Goal: Task Accomplishment & Management: Use online tool/utility

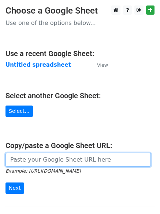
click at [29, 157] on input "url" at bounding box center [77, 159] width 145 height 14
click at [38, 158] on input "url" at bounding box center [77, 159] width 145 height 14
type input "https://docs.google.com/spreadsheets/d/1sWtCBtCSt89BrHZ1NixogMQjzrvqdKvtzFpElgy…"
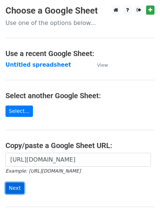
click at [17, 187] on input "Next" at bounding box center [14, 187] width 19 height 11
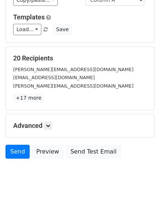
scroll to position [71, 0]
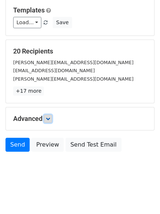
click at [50, 117] on icon at bounding box center [48, 118] width 4 height 4
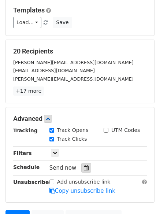
click at [83, 165] on div at bounding box center [86, 168] width 10 height 10
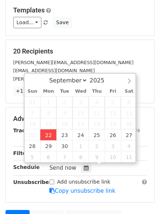
type input "2025-09-22 12:00"
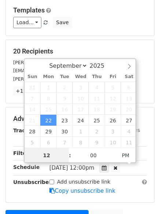
scroll to position [0, 0]
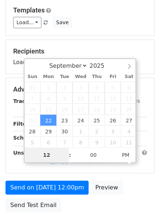
type input "4"
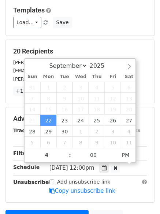
type input "2025-09-22 16:00"
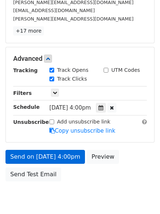
scroll to position [160, 0]
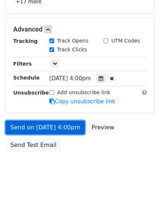
click at [39, 126] on link "Send on Sep 22 at 4:00pm" at bounding box center [44, 127] width 79 height 14
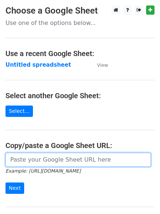
click at [37, 157] on input "url" at bounding box center [77, 159] width 145 height 14
click at [45, 160] on input "url" at bounding box center [77, 159] width 145 height 14
type input "https://docs.google.com/spreadsheets/d/1sWtCBtCSt89BrHZ1NixogMQjzrvqdKvtzFpElgy…"
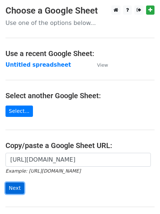
drag, startPoint x: 14, startPoint y: 186, endPoint x: 18, endPoint y: 185, distance: 4.3
click at [14, 187] on input "Next" at bounding box center [14, 187] width 19 height 11
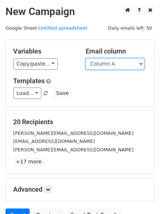
click at [142, 63] on select "Column A Column B Column C Column D Column E Column F Column G Column H" at bounding box center [115, 63] width 59 height 11
select select "Column B"
click at [86, 58] on select "Column A Column B Column C Column D Column E Column F Column G Column H" at bounding box center [115, 63] width 59 height 11
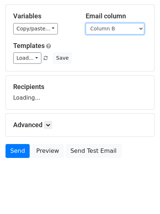
scroll to position [41, 0]
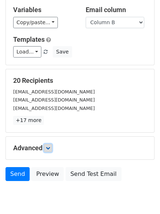
click at [50, 146] on icon at bounding box center [48, 148] width 4 height 4
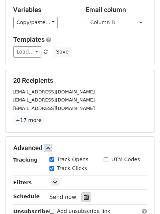
click at [84, 197] on icon at bounding box center [86, 196] width 5 height 5
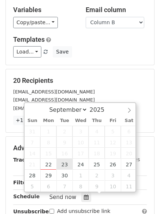
type input "2025-09-23 12:00"
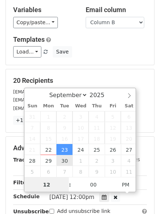
scroll to position [0, 0]
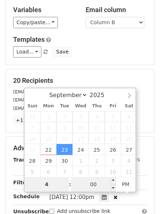
type input "4"
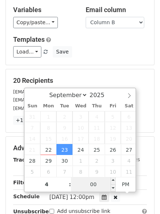
type input "2025-09-23 16:00"
type input "04"
click at [94, 184] on input "00" at bounding box center [93, 184] width 45 height 15
type input "5"
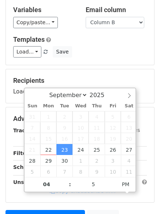
type input "2025-09-23 16:05"
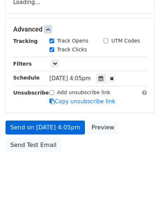
scroll to position [160, 0]
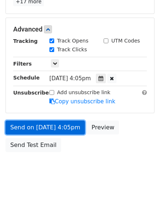
click at [31, 128] on link "Send on Sep 23 at 4:05pm" at bounding box center [44, 127] width 79 height 14
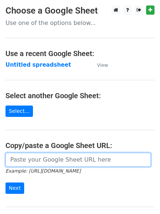
click at [42, 162] on input "url" at bounding box center [77, 159] width 145 height 14
type input "[URL][DOMAIN_NAME]"
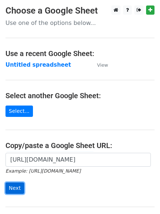
click at [15, 189] on input "Next" at bounding box center [14, 187] width 19 height 11
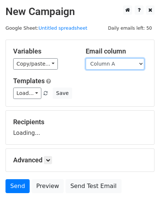
click at [140, 61] on select "Column A Column B Column C Column D Column E Column F Column G Column H" at bounding box center [115, 63] width 59 height 11
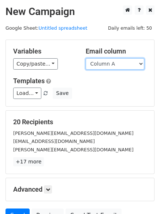
click at [140, 63] on select "Column A Column B Column C Column D Column E Column F Column G Column H" at bounding box center [115, 63] width 59 height 11
select select "Column C"
click at [86, 58] on select "Column A Column B Column C Column D Column E Column F Column G Column H" at bounding box center [115, 63] width 59 height 11
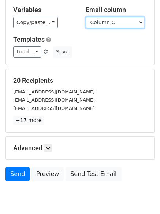
scroll to position [71, 0]
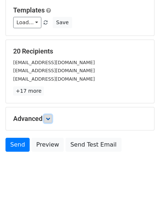
click at [49, 120] on icon at bounding box center [48, 118] width 4 height 4
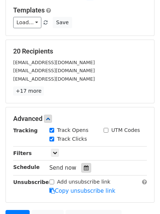
click at [84, 166] on icon at bounding box center [86, 167] width 5 height 5
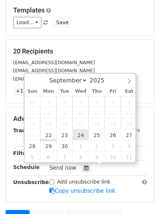
type input "2025-09-24 12:00"
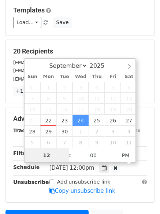
scroll to position [0, 0]
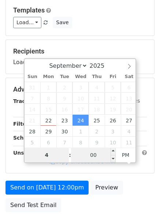
type input "4"
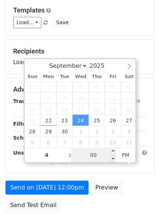
type input "2025-09-24 16:00"
type input "04"
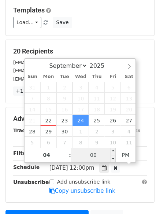
click at [91, 155] on input "00" at bounding box center [93, 154] width 45 height 15
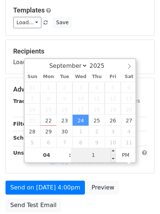
type input "10"
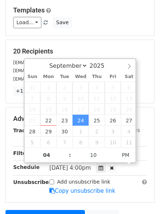
type input "2025-09-24 16:10"
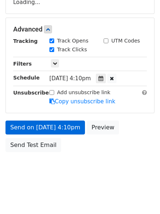
scroll to position [160, 0]
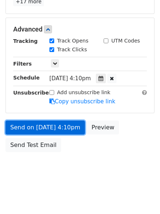
click at [36, 127] on link "Send on Sep 24 at 4:10pm" at bounding box center [44, 127] width 79 height 14
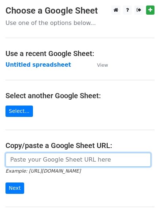
click at [42, 161] on input "url" at bounding box center [77, 159] width 145 height 14
type input "[URL][DOMAIN_NAME]"
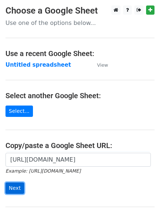
click at [18, 186] on input "Next" at bounding box center [14, 187] width 19 height 11
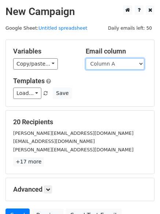
click at [140, 63] on select "Column A Column B Column C Column D Column E Column F Column G Column H" at bounding box center [115, 63] width 59 height 11
select select "Column D"
click at [86, 58] on select "Column A Column B Column C Column D Column E Column F Column G Column H" at bounding box center [115, 63] width 59 height 11
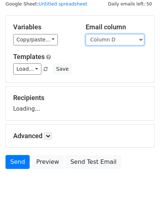
scroll to position [41, 0]
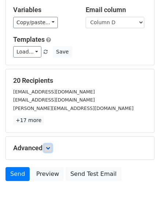
click at [49, 149] on icon at bounding box center [48, 148] width 4 height 4
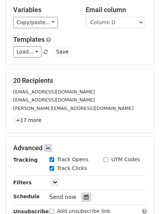
click at [84, 197] on icon at bounding box center [86, 196] width 5 height 5
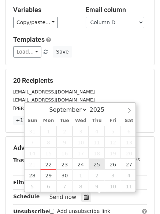
type input "2025-09-25 12:00"
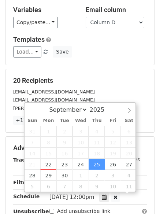
scroll to position [0, 0]
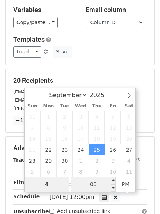
type input "4"
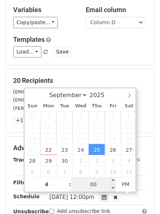
type input "2025-09-25 16:00"
type input "04"
click at [99, 184] on input "00" at bounding box center [93, 184] width 45 height 15
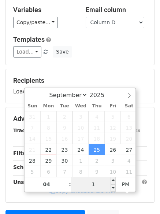
type input "15"
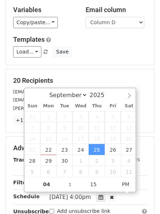
type input "2025-09-25 16:15"
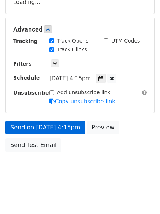
scroll to position [155, 0]
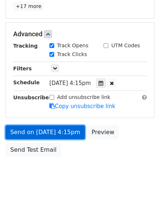
click at [39, 130] on link "Send on Sep 25 at 4:15pm" at bounding box center [44, 132] width 79 height 14
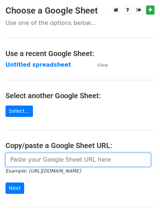
click at [31, 157] on input "url" at bounding box center [77, 159] width 145 height 14
type input "https://docs.google.com/spreadsheets/d/1sWtCBtCSt89BrHZ1NixogMQjzrvqdKvtzFpElgy…"
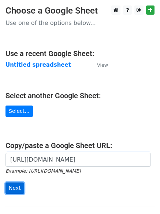
click at [13, 189] on input "Next" at bounding box center [14, 187] width 19 height 11
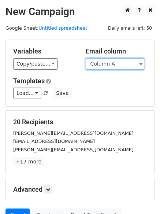
click at [142, 63] on select "Column A Column B Column C Column D Column E Column F Column G Column H" at bounding box center [115, 63] width 59 height 11
select select "Column E"
click at [86, 58] on select "Column A Column B Column C Column D Column E Column F Column G Column H" at bounding box center [115, 63] width 59 height 11
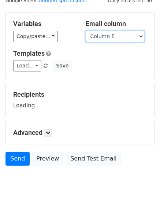
scroll to position [41, 0]
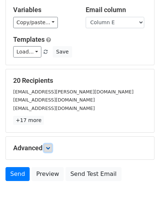
click at [50, 144] on link at bounding box center [48, 148] width 8 height 8
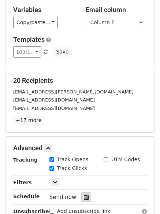
click at [84, 195] on icon at bounding box center [86, 196] width 5 height 5
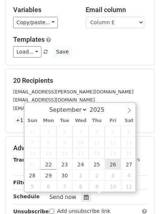
type input "[DATE] 12:00"
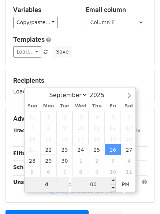
type input "4"
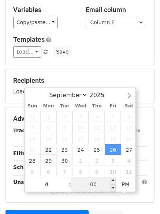
type input "[DATE] 16:00"
type input "04"
click at [96, 186] on input "00" at bounding box center [93, 184] width 45 height 15
type input "20"
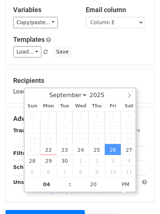
type input "[DATE] 16:20"
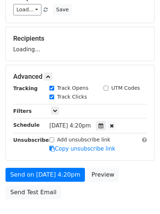
scroll to position [131, 0]
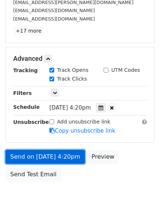
click at [37, 155] on link "Send on [DATE] 4:20pm" at bounding box center [44, 157] width 79 height 14
